Goal: Complete application form

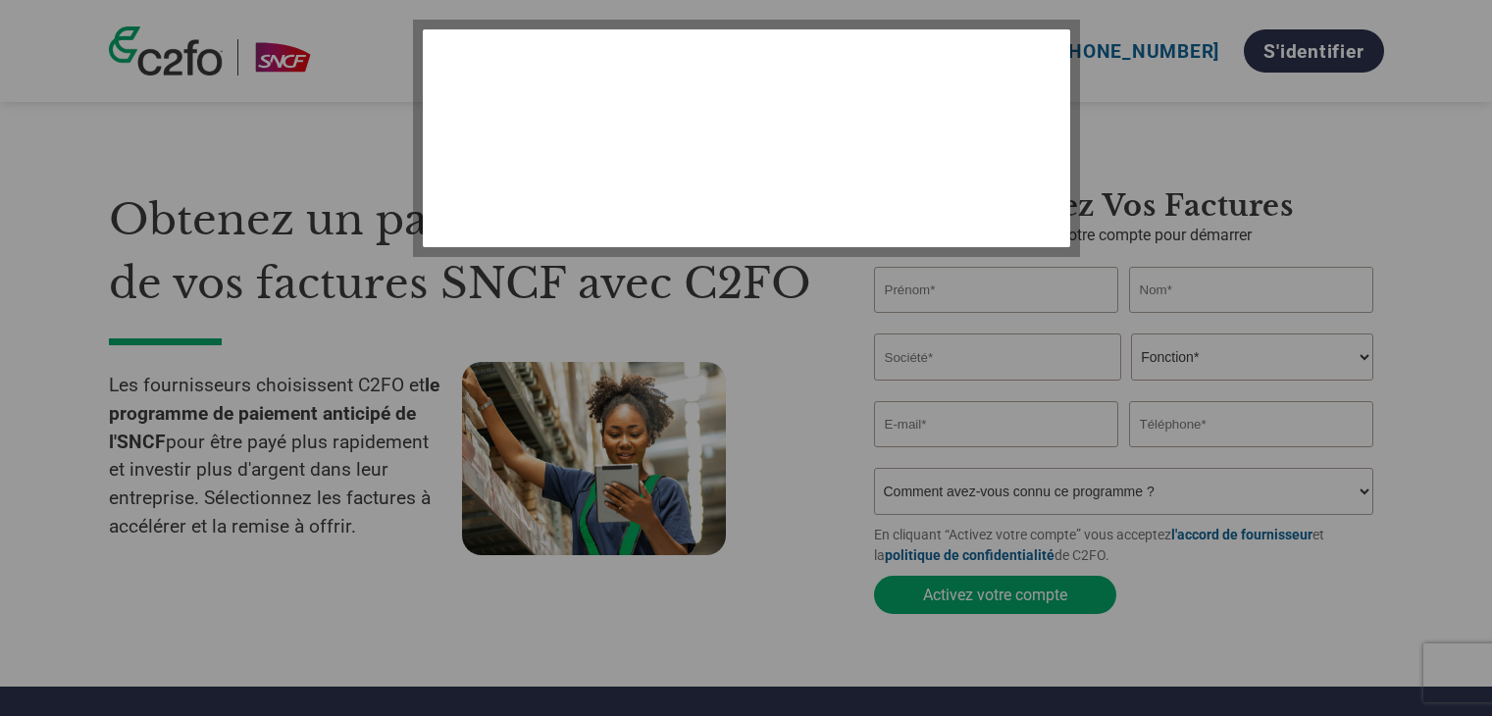
select select "fr-FR"
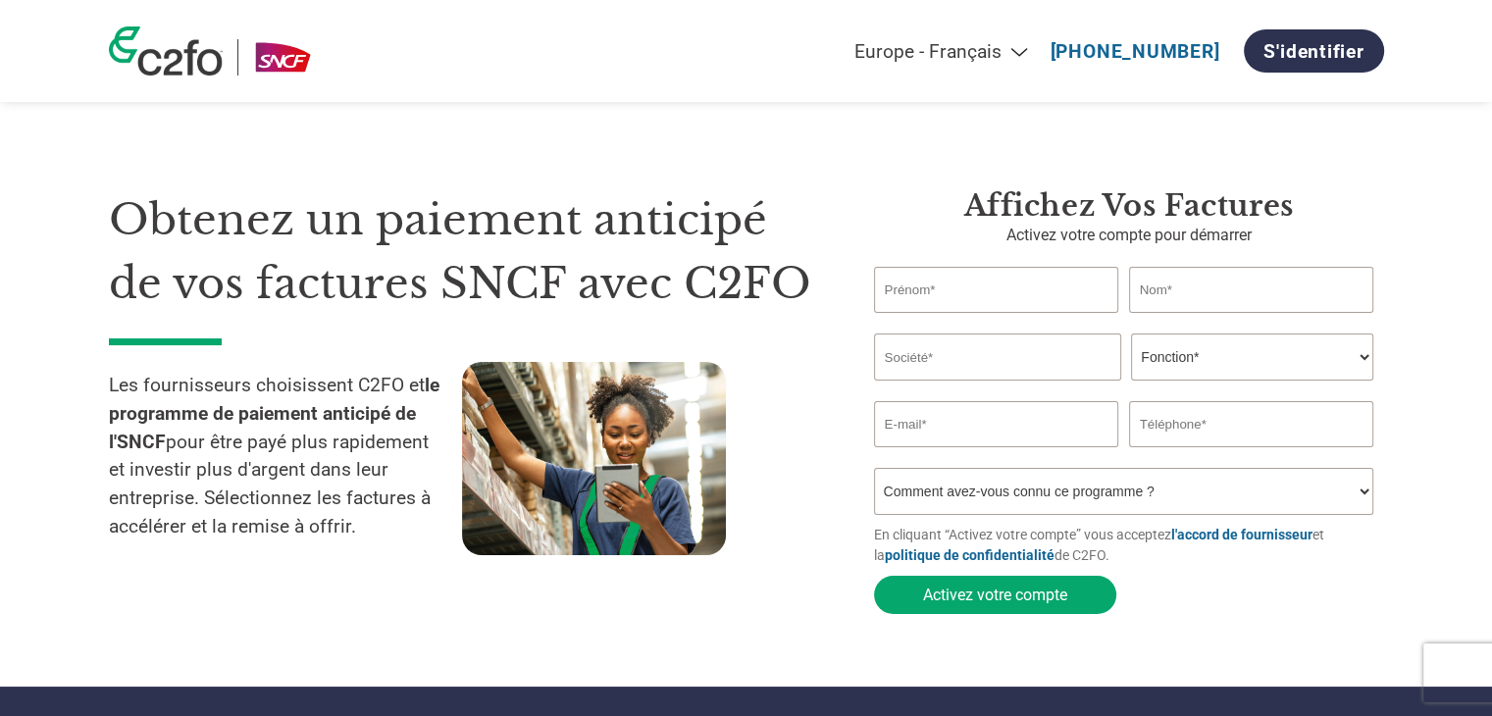
click at [1052, 285] on input "text" at bounding box center [996, 290] width 245 height 46
type input "ALEXIA"
type input "[PERSON_NAME]"
type input "[EMAIL_ADDRESS][DOMAIN_NAME]"
type input "0770324798"
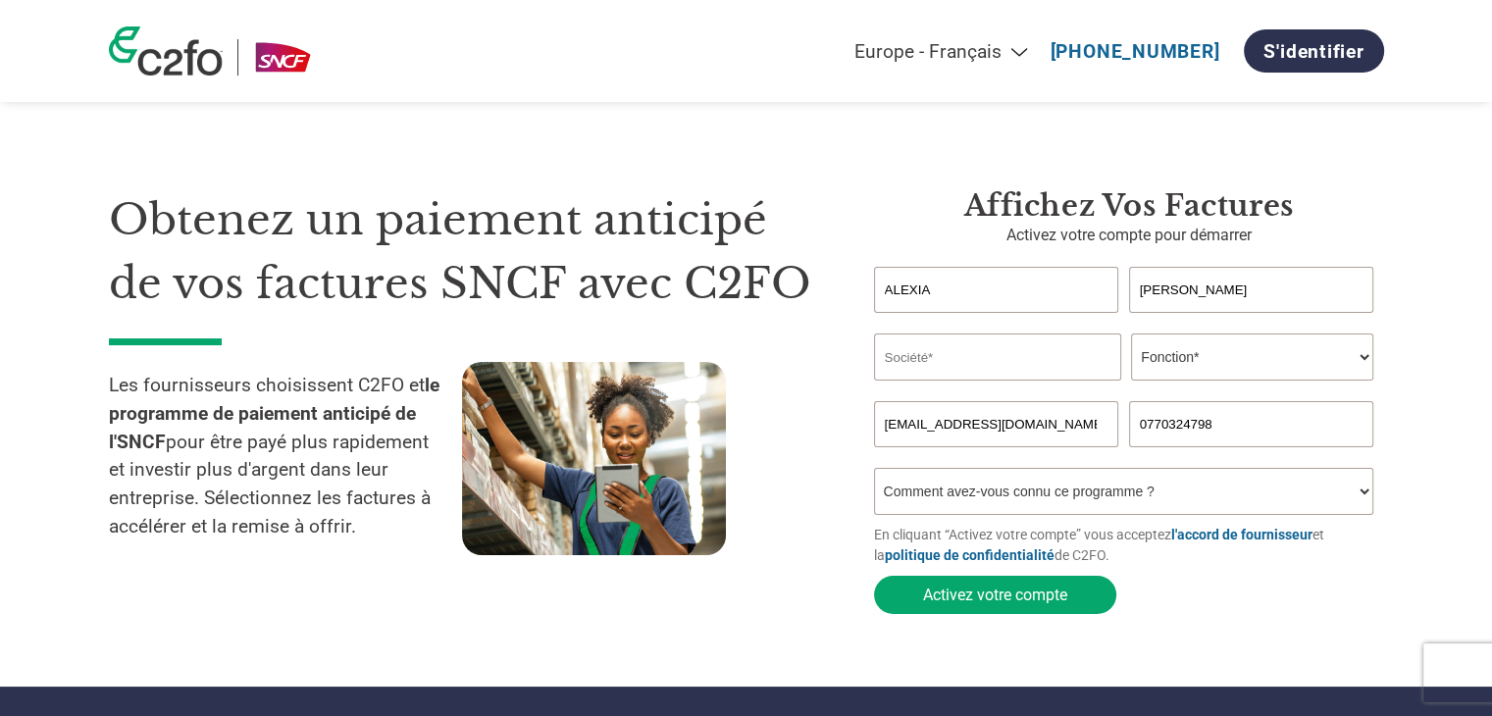
click at [994, 356] on input "text" at bounding box center [997, 357] width 247 height 47
type input "BOUTET S.A.S"
click at [1208, 354] on select "Fonction* Directeur administratif et financier Responsable crédit Contrôleur de…" at bounding box center [1252, 357] width 242 height 47
select select "OFFICE_MANAGER"
click at [1131, 334] on select "Fonction* Directeur administratif et financier Responsable crédit Contrôleur de…" at bounding box center [1252, 357] width 242 height 47
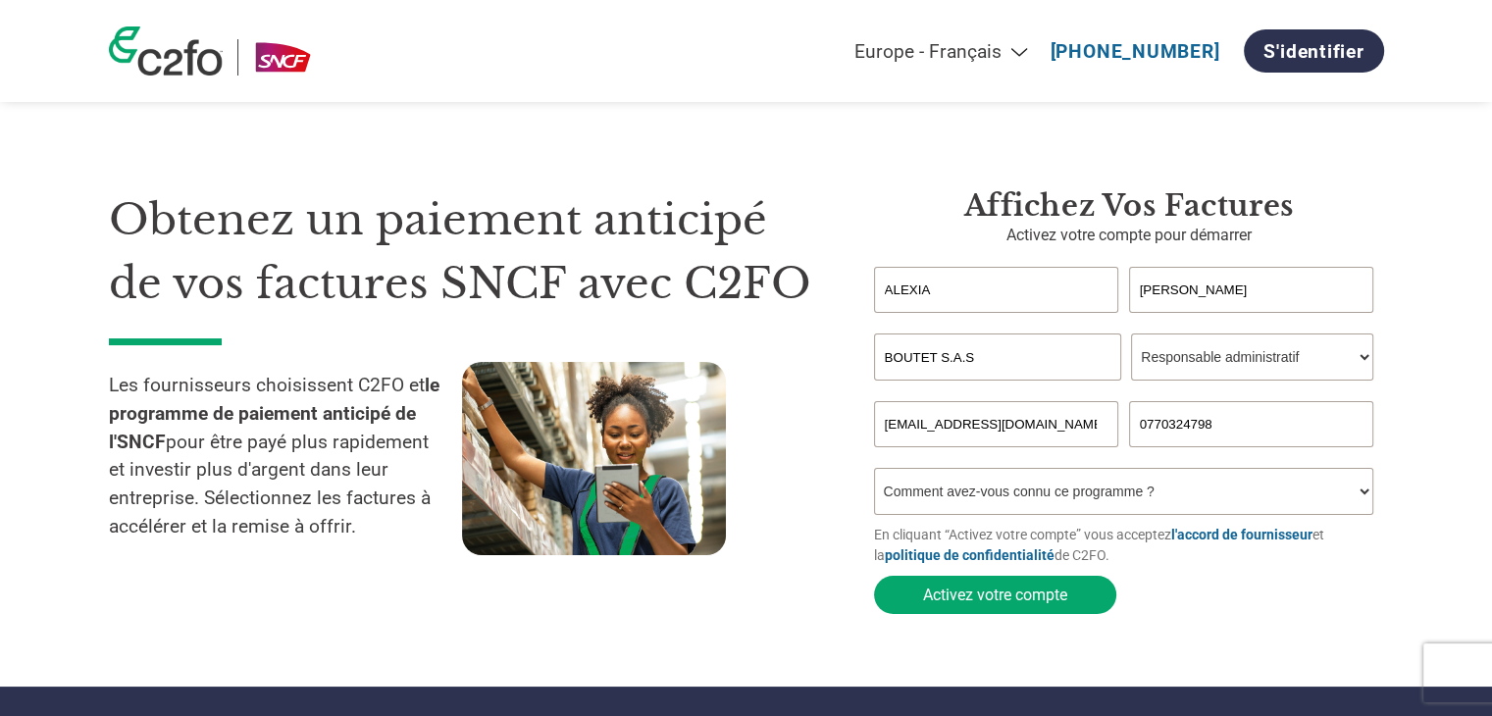
click at [1093, 494] on select "Comment avez-vous connu ce programme ? Par courrier Par e-mail Sur les réseaux …" at bounding box center [1124, 491] width 500 height 47
select select "Received a Letter"
click at [874, 472] on select "Comment avez-vous connu ce programme ? Par courrier Par e-mail Sur les réseaux …" at bounding box center [1124, 491] width 500 height 47
click at [1042, 592] on button "Activez votre compte" at bounding box center [995, 595] width 242 height 38
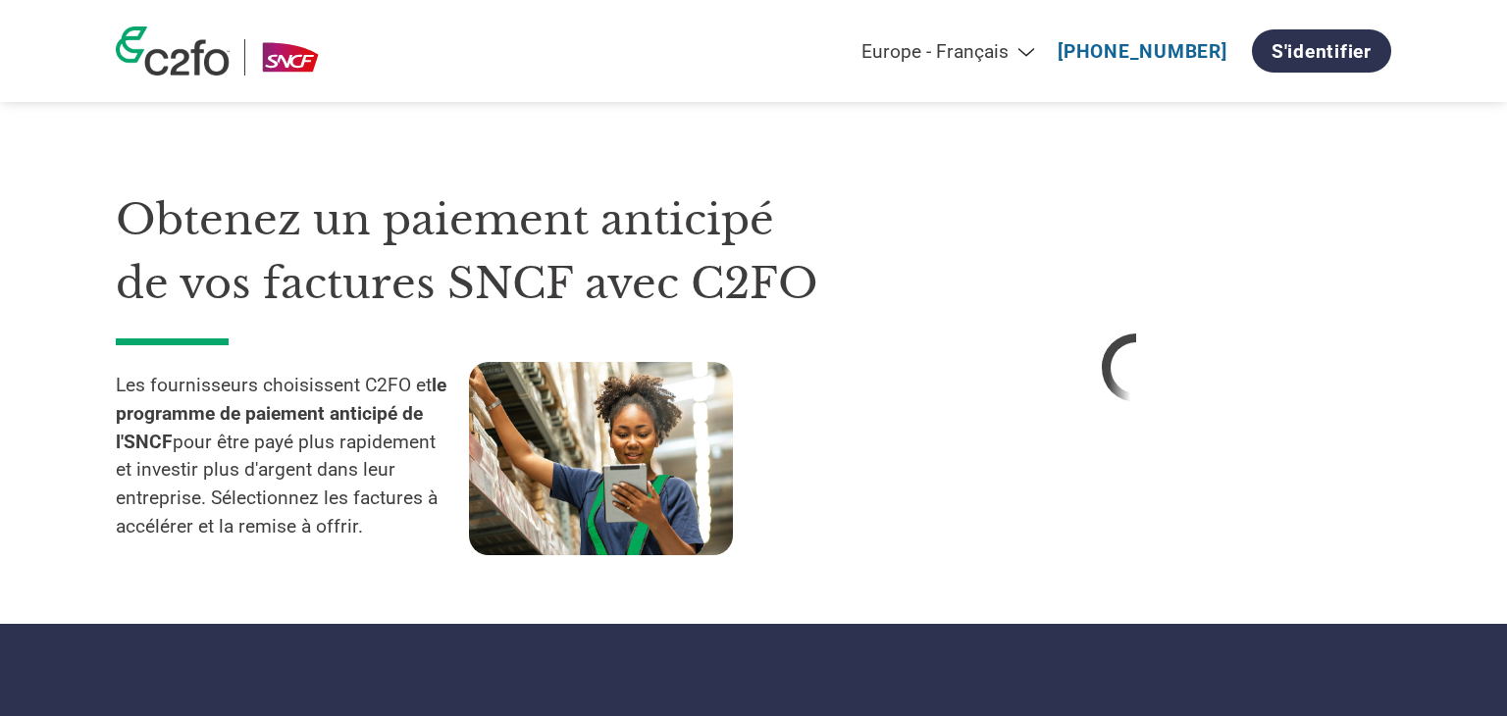
select select "fr-FR"
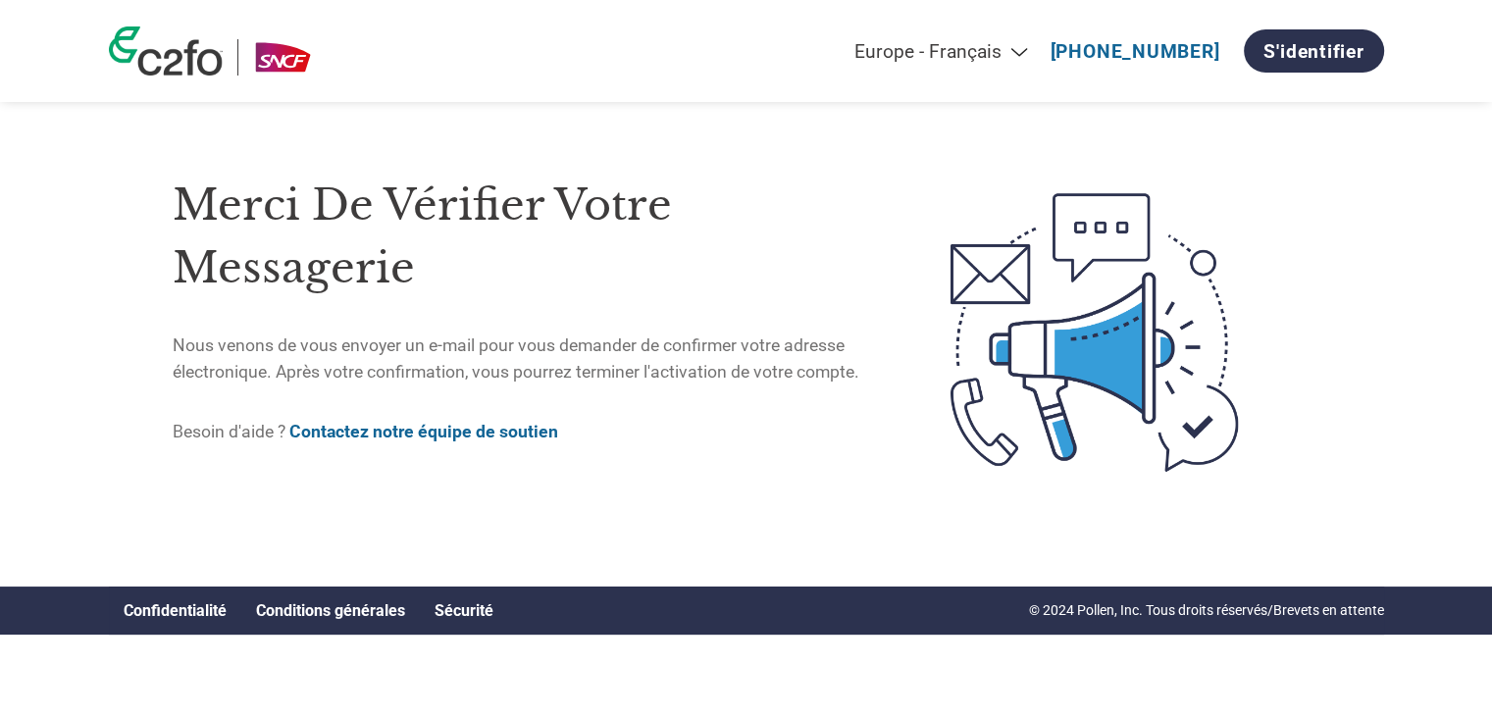
select select "fr-FR"
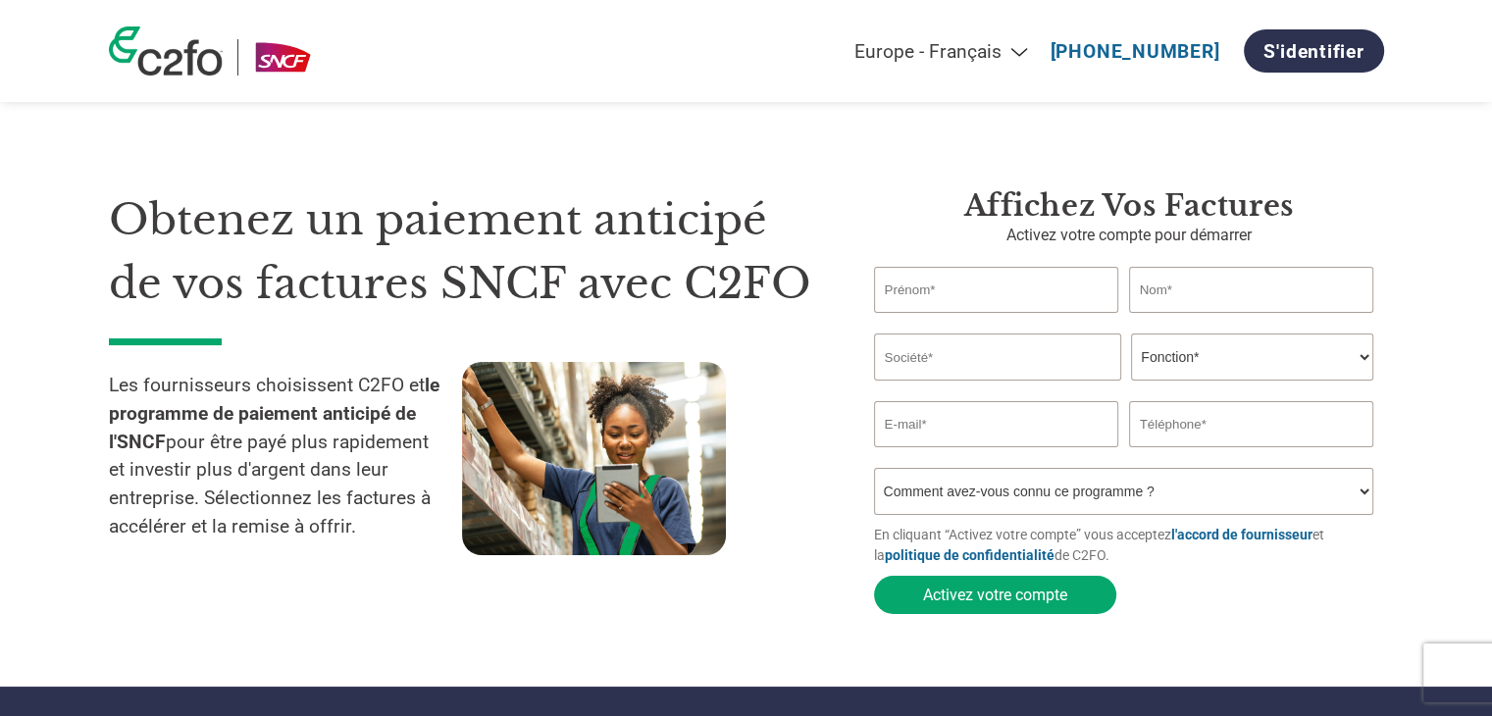
click at [956, 296] on input "text" at bounding box center [996, 290] width 245 height 46
type input "ALEXIA"
type input "RUDNIK"
type input "alexiarudnik60@icloud.com"
type input "0770324798"
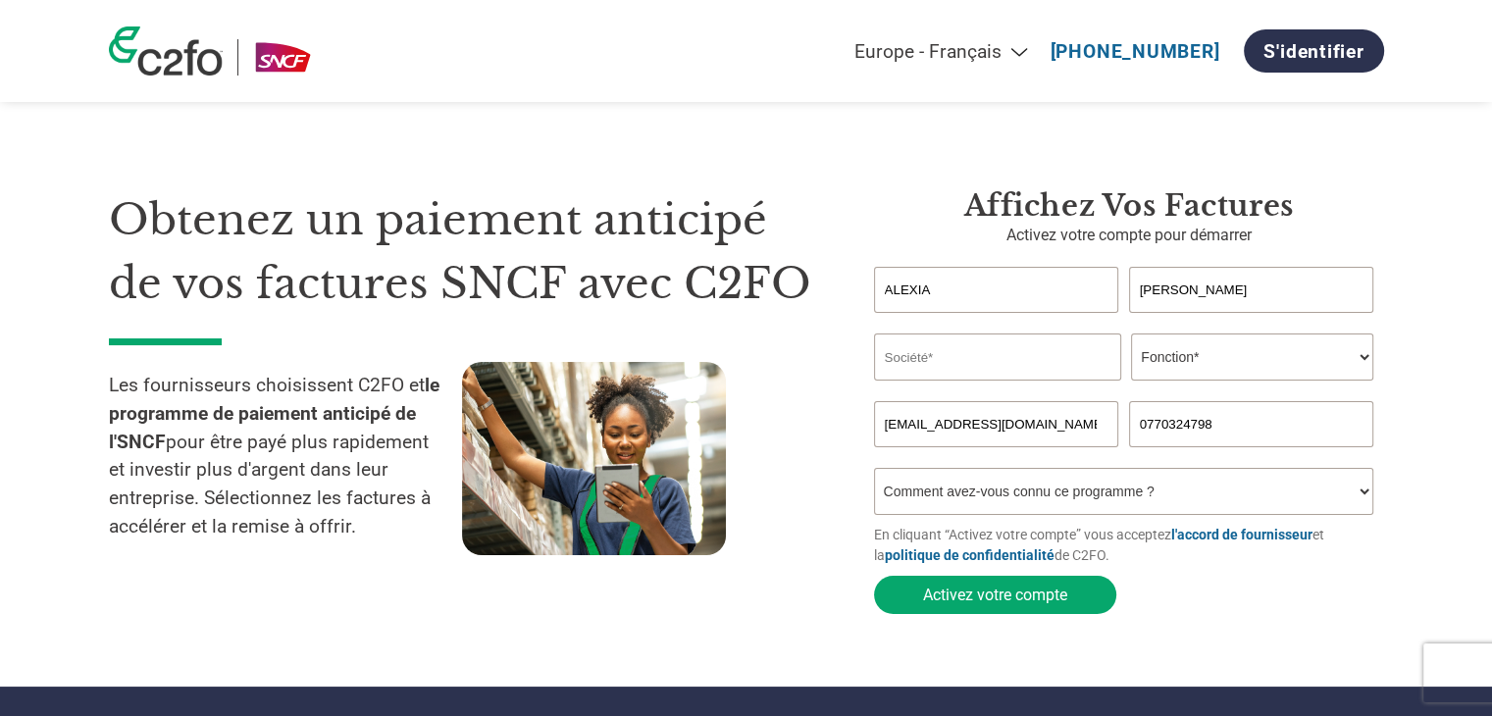
drag, startPoint x: 1071, startPoint y: 425, endPoint x: 632, endPoint y: 423, distance: 439.5
click at [622, 423] on div "Obtenez un paiement anticipé de vos factures SNCF avec C2FO Les fournisseurs ch…" at bounding box center [746, 367] width 1275 height 514
type input "alexiar@boutet-group.com"
drag, startPoint x: 1212, startPoint y: 424, endPoint x: 962, endPoint y: 427, distance: 250.1
click at [966, 427] on div "alexiar@boutet-group.com 0770324798" at bounding box center [1129, 424] width 510 height 46
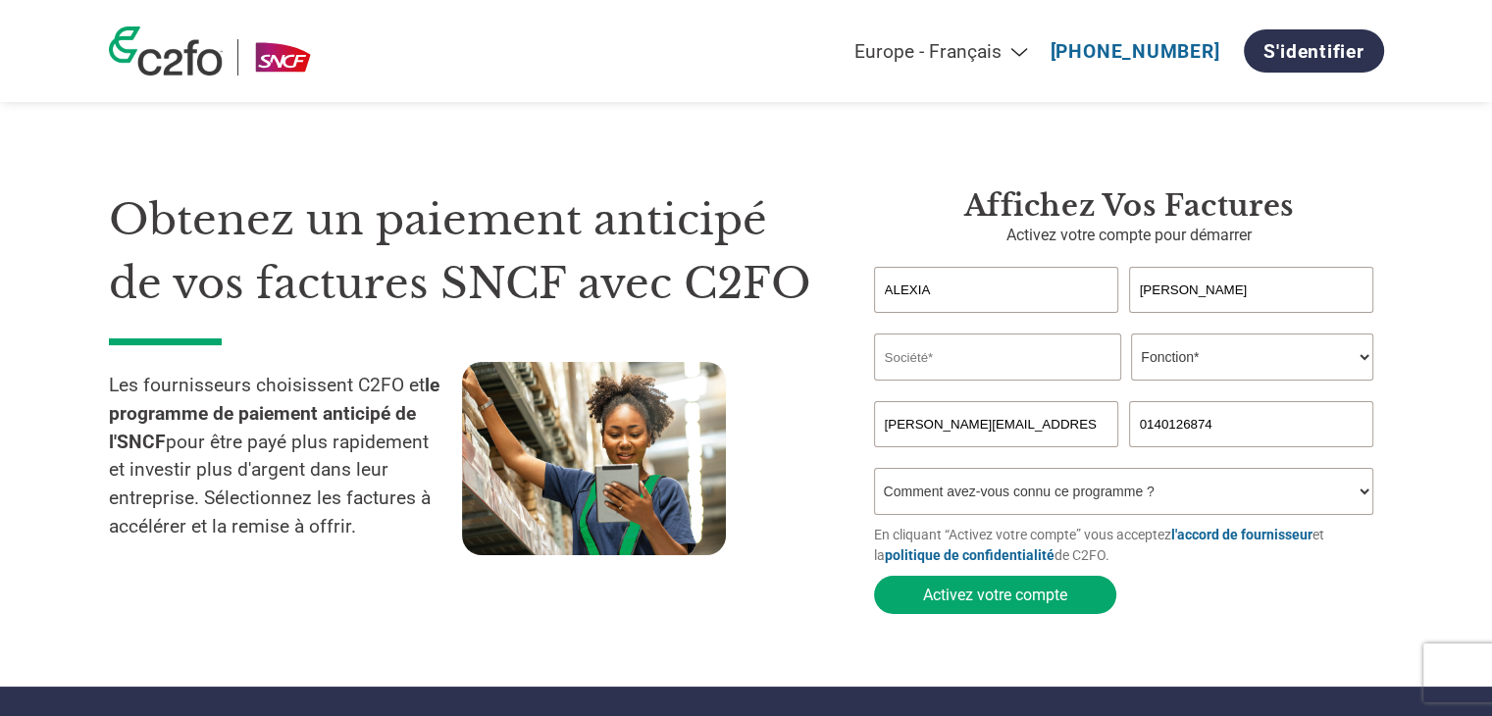
type input "0140126874"
click at [963, 362] on input "text" at bounding box center [997, 357] width 247 height 47
type input "BOUTET S.A.S"
click at [1212, 370] on select "Fonction* Directeur administratif et financier Responsable crédit Contrôleur de…" at bounding box center [1252, 357] width 242 height 47
select select "OTHER"
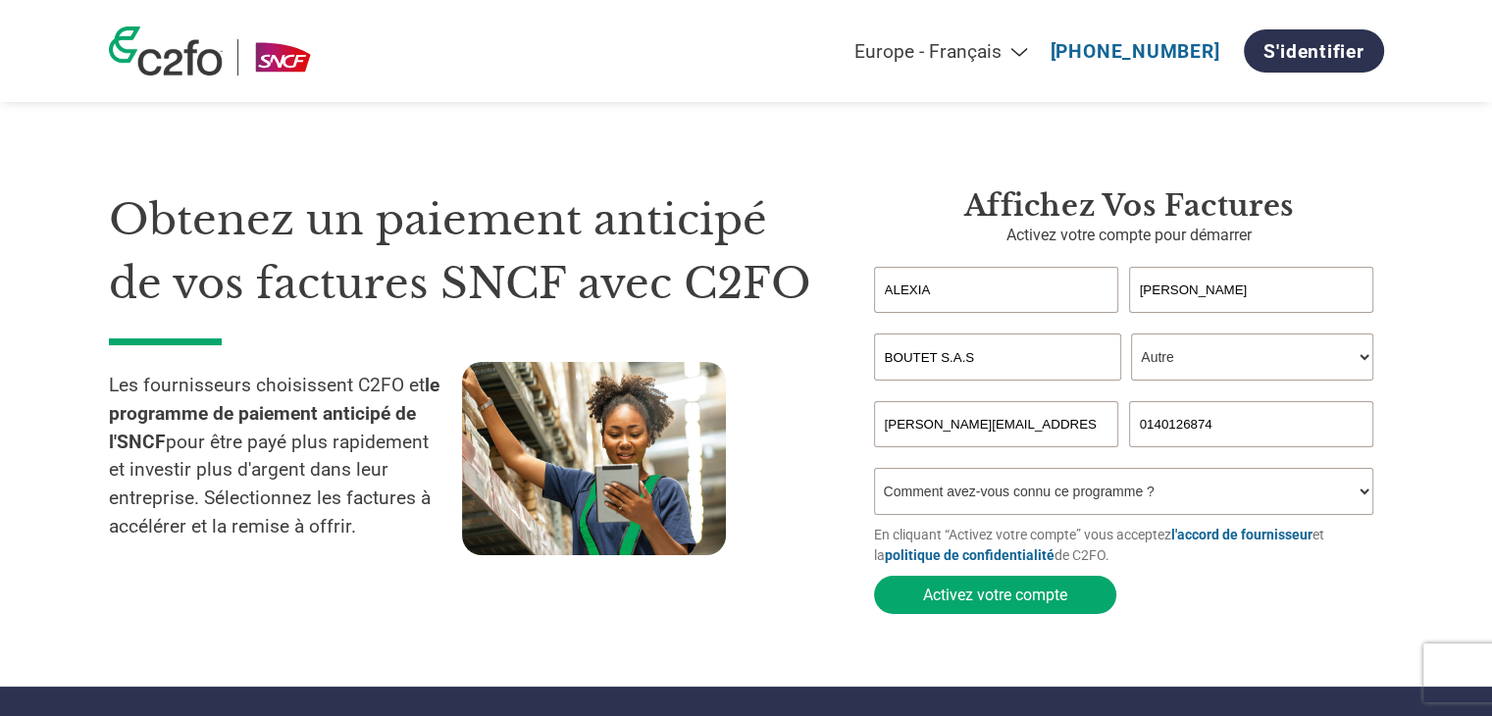
click at [1131, 334] on select "Fonction* Directeur administratif et financier Responsable crédit Contrôleur de…" at bounding box center [1252, 357] width 242 height 47
click at [991, 514] on select "Comment avez-vous connu ce programme ? Par courrier Par e-mail Sur les réseaux …" at bounding box center [1124, 491] width 500 height 47
click at [874, 472] on select "Comment avez-vous connu ce programme ? Par courrier Par e-mail Sur les réseaux …" at bounding box center [1124, 491] width 500 height 47
click at [969, 488] on select "Comment avez-vous connu ce programme ? Par courrier Par e-mail Sur les réseaux …" at bounding box center [1124, 491] width 500 height 47
select select "Email"
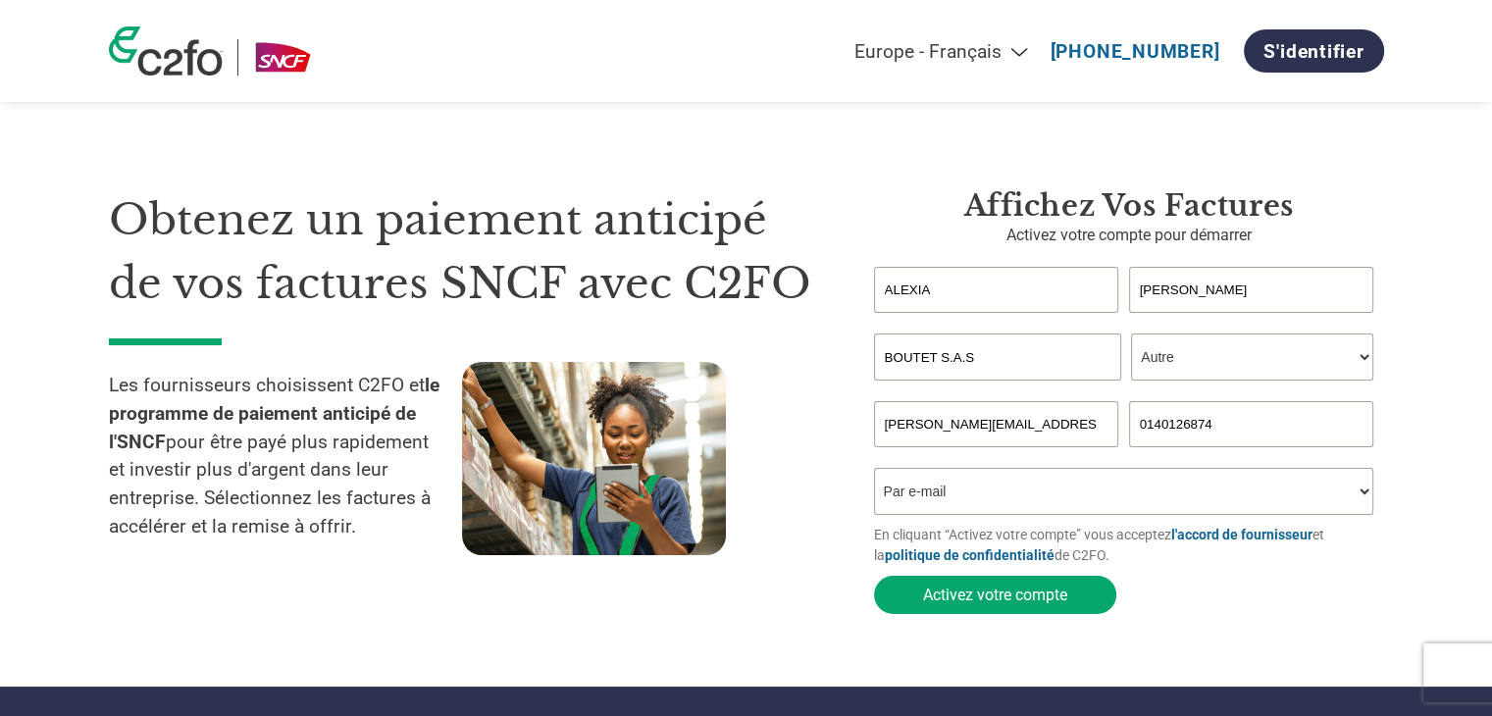
click at [874, 472] on select "Comment avez-vous connu ce programme ? Par courrier Par e-mail Sur les réseaux …" at bounding box center [1124, 491] width 500 height 47
click at [953, 586] on button "Activez votre compte" at bounding box center [995, 595] width 242 height 38
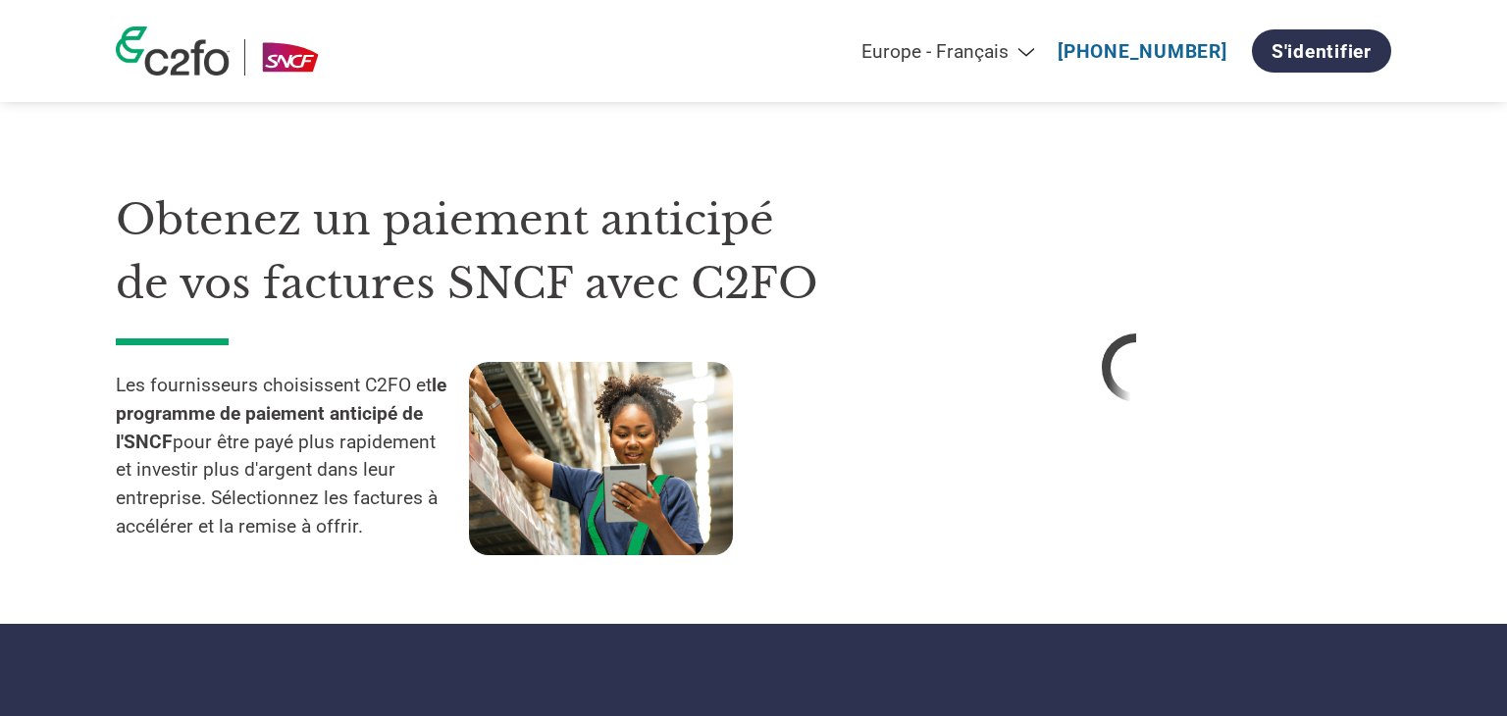
select select "fr-FR"
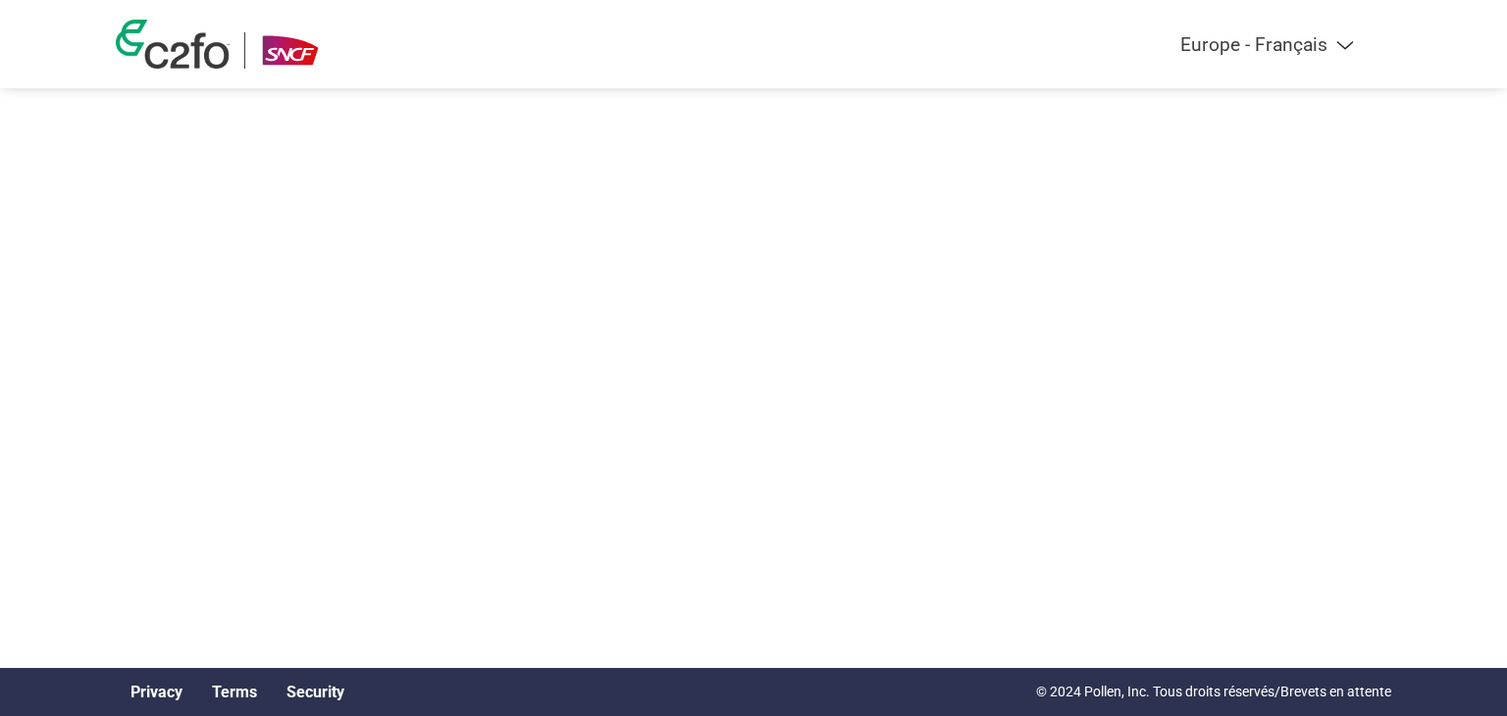
select select "fr-FR"
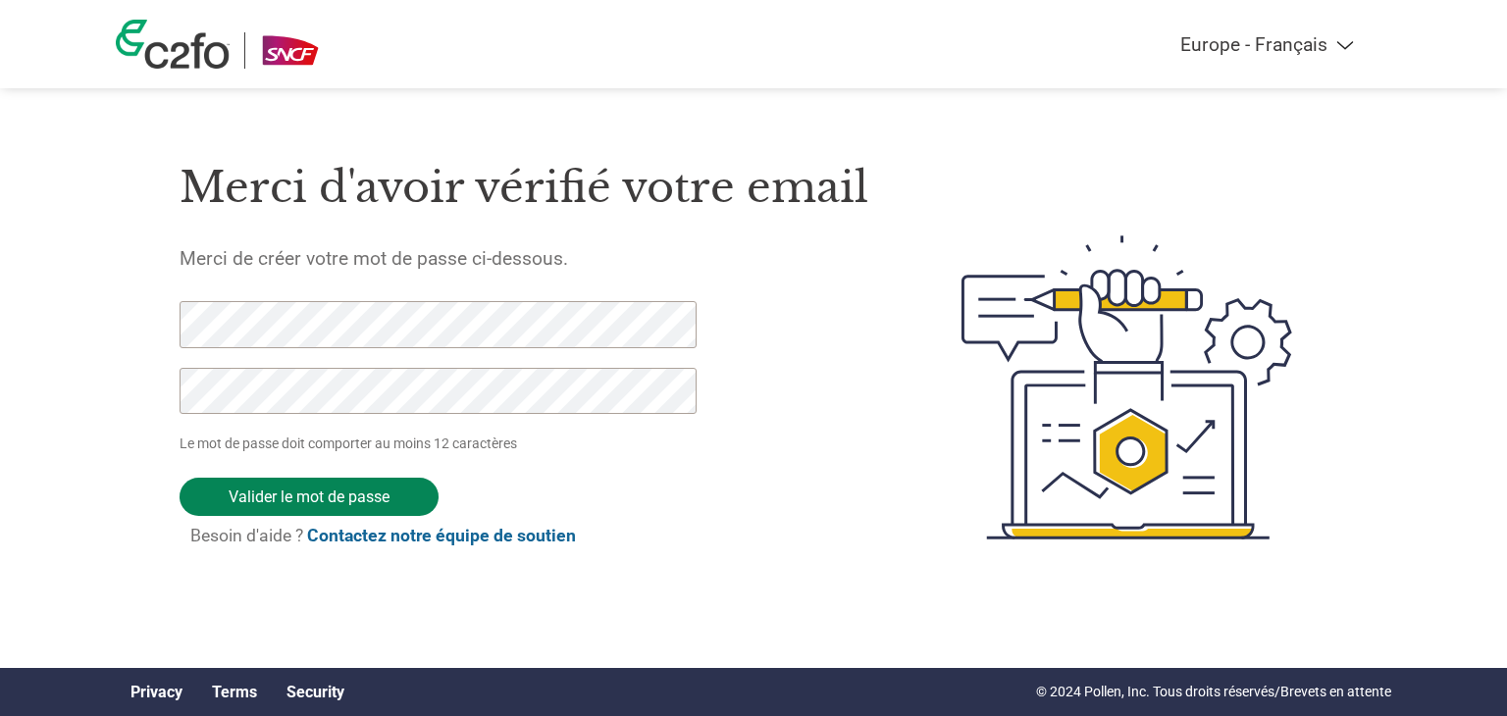
click at [356, 490] on input "Valider le mot de passe" at bounding box center [309, 497] width 259 height 38
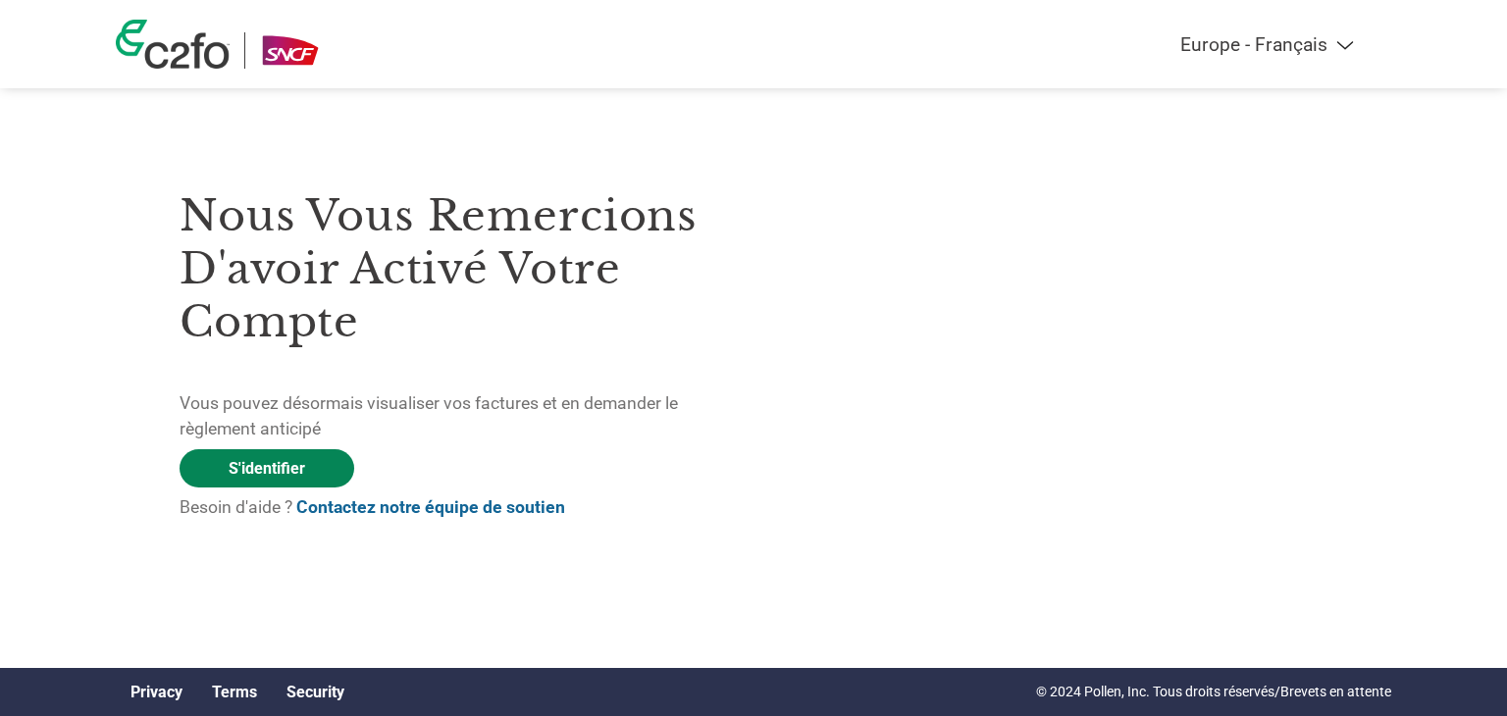
click at [285, 481] on link "S'identifier" at bounding box center [267, 468] width 175 height 38
